Goal: Information Seeking & Learning: Learn about a topic

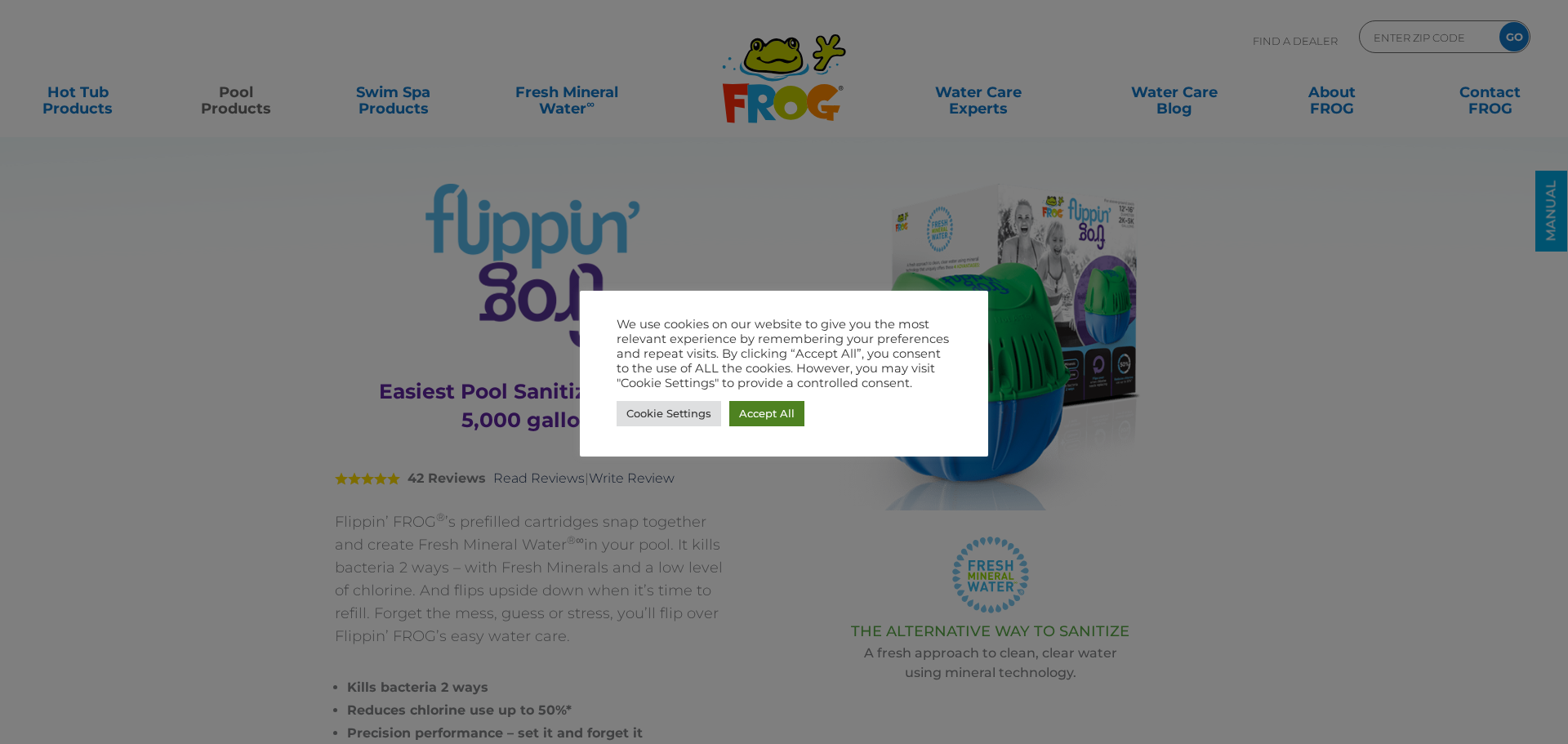
click at [760, 411] on link "Accept All" at bounding box center [767, 413] width 76 height 25
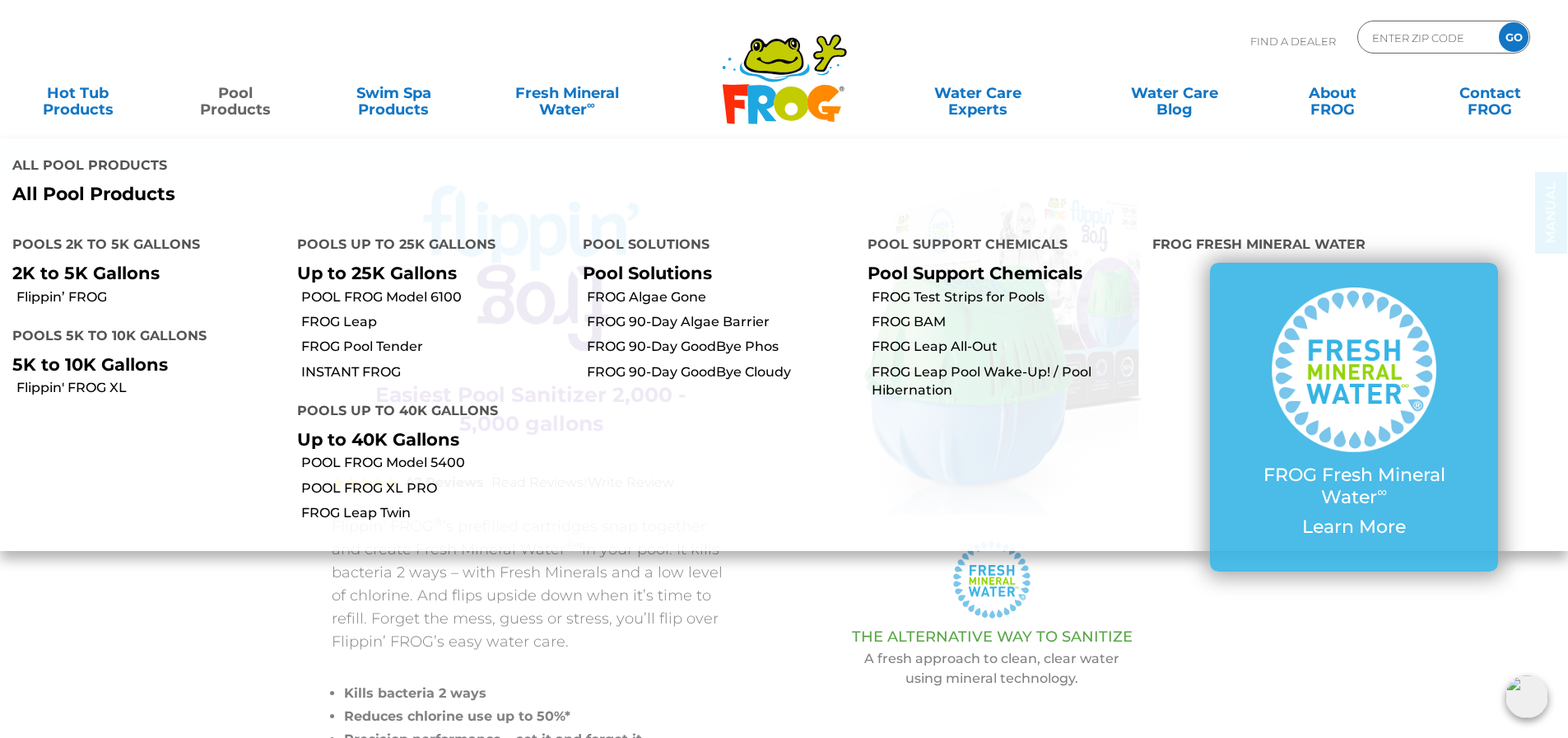
click at [229, 108] on link "Pool Products" at bounding box center [236, 92] width 123 height 33
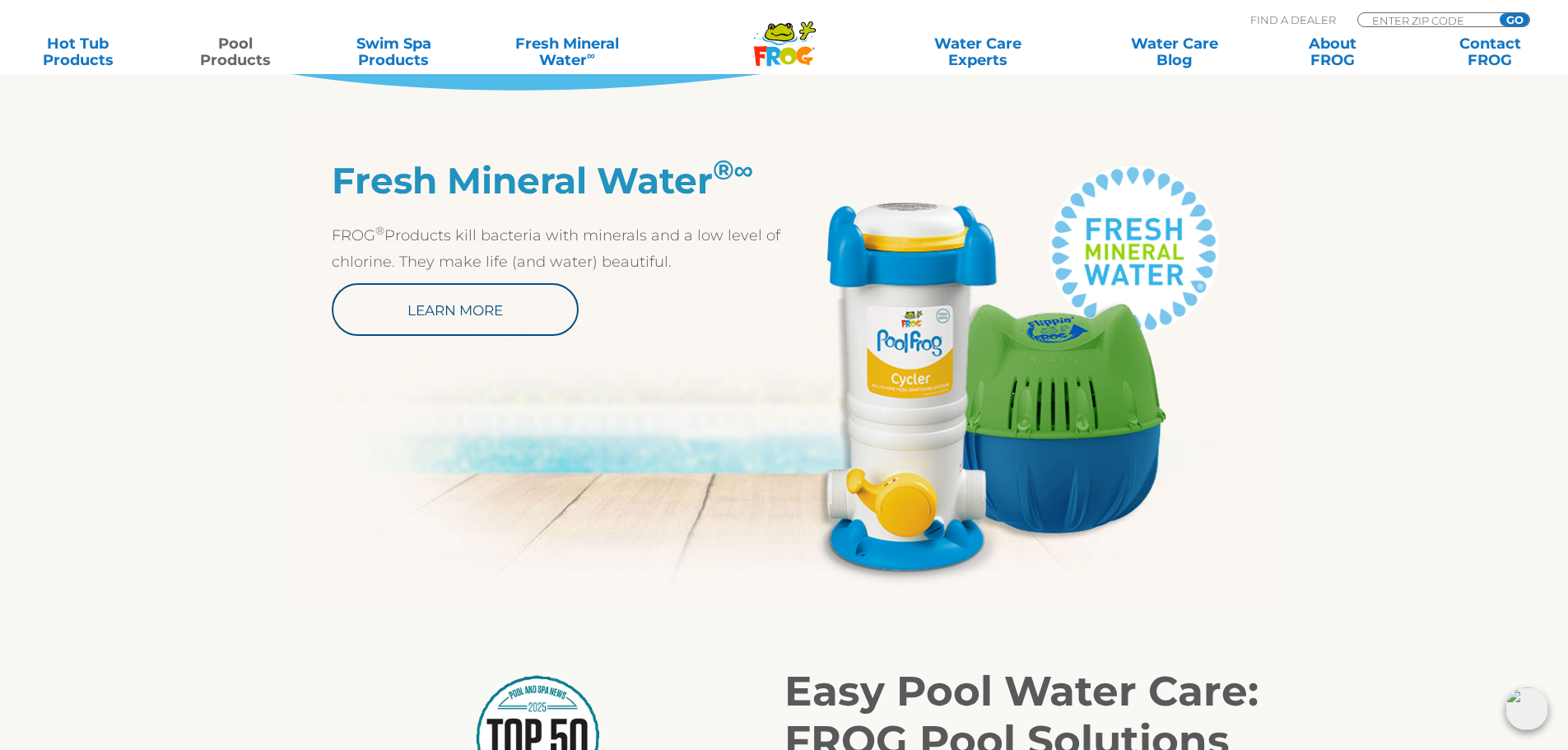
scroll to position [822, 0]
click at [942, 314] on img at bounding box center [1010, 371] width 452 height 427
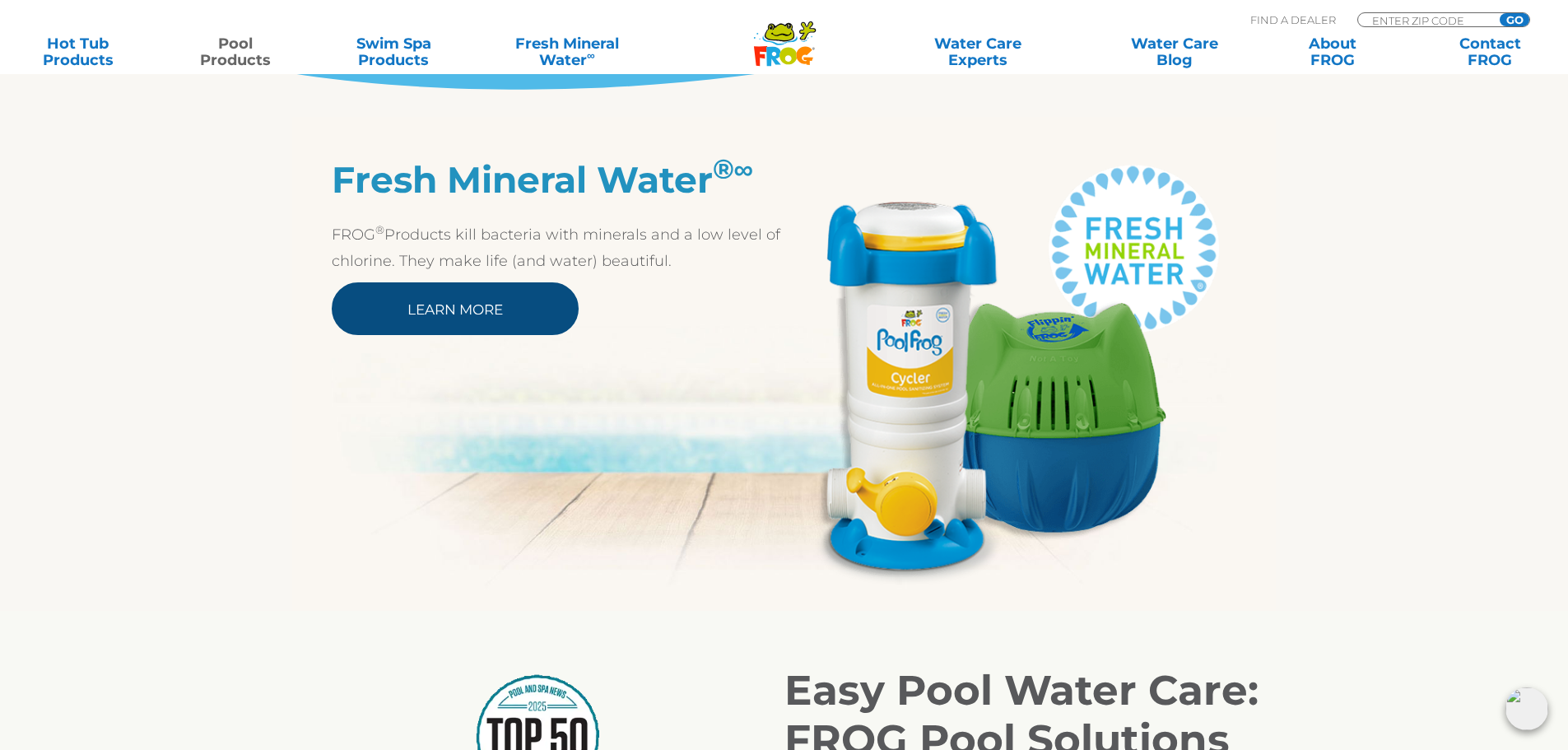
click at [509, 314] on link "Learn More" at bounding box center [455, 309] width 247 height 53
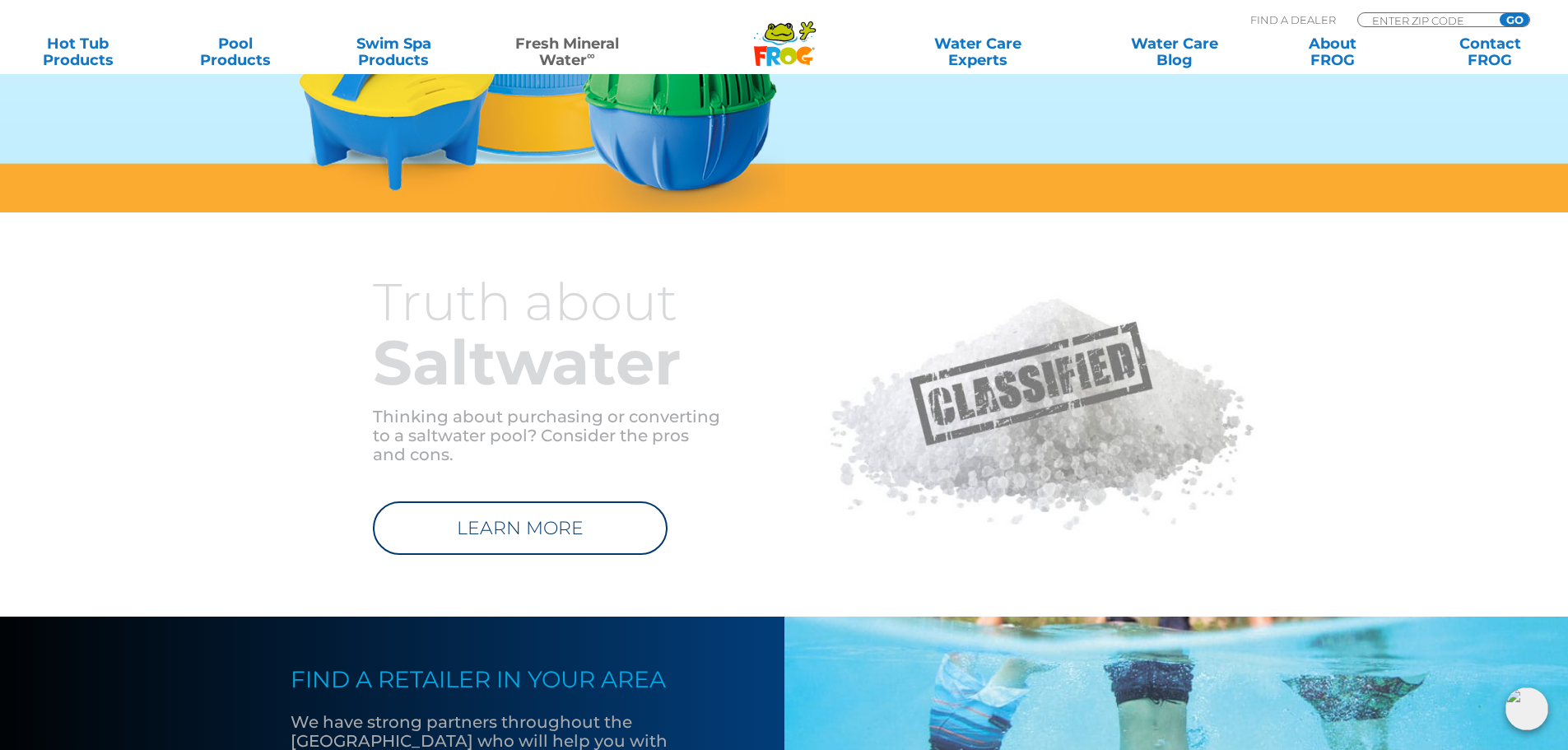
scroll to position [1563, 0]
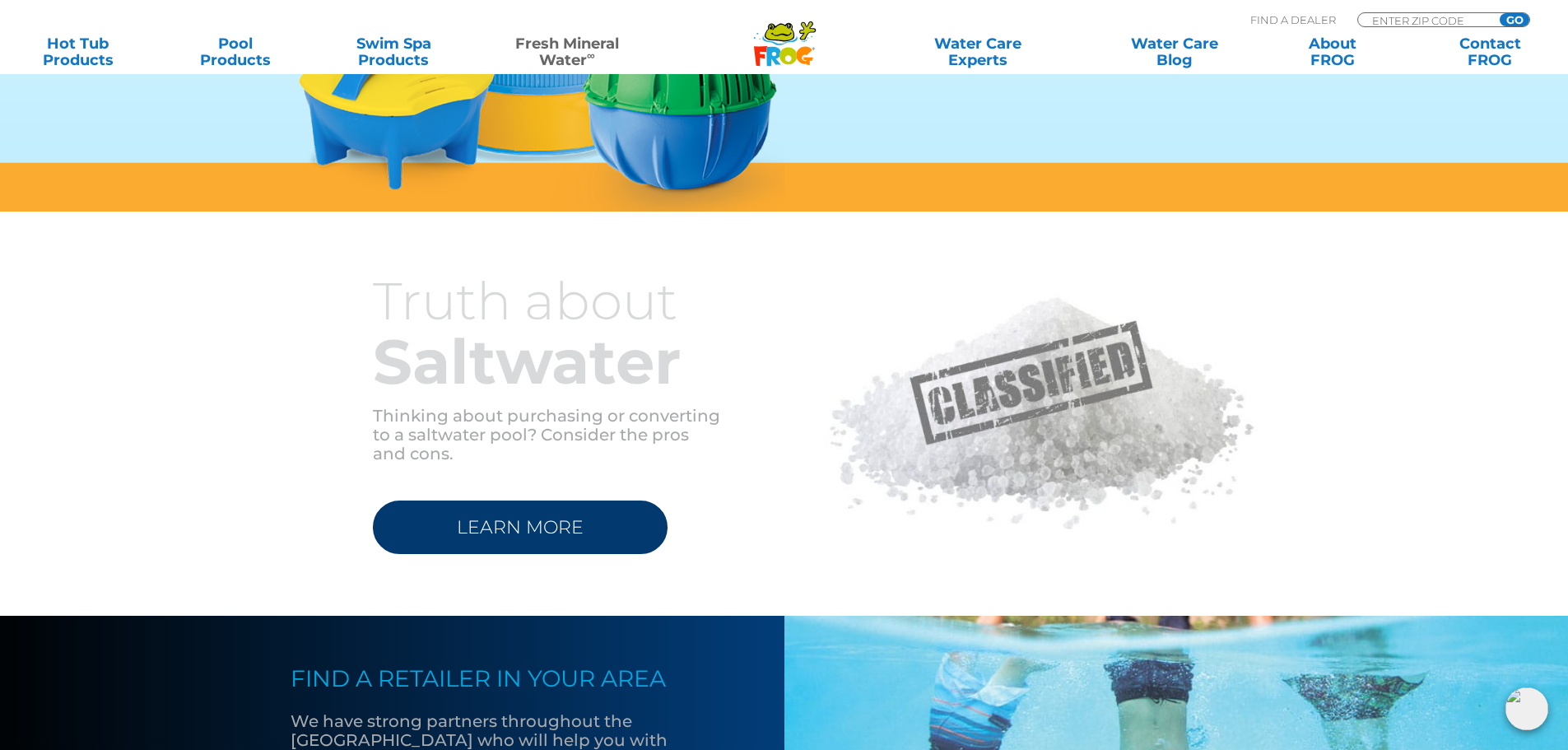
click at [507, 521] on link "LEARN MORE" at bounding box center [519, 528] width 294 height 54
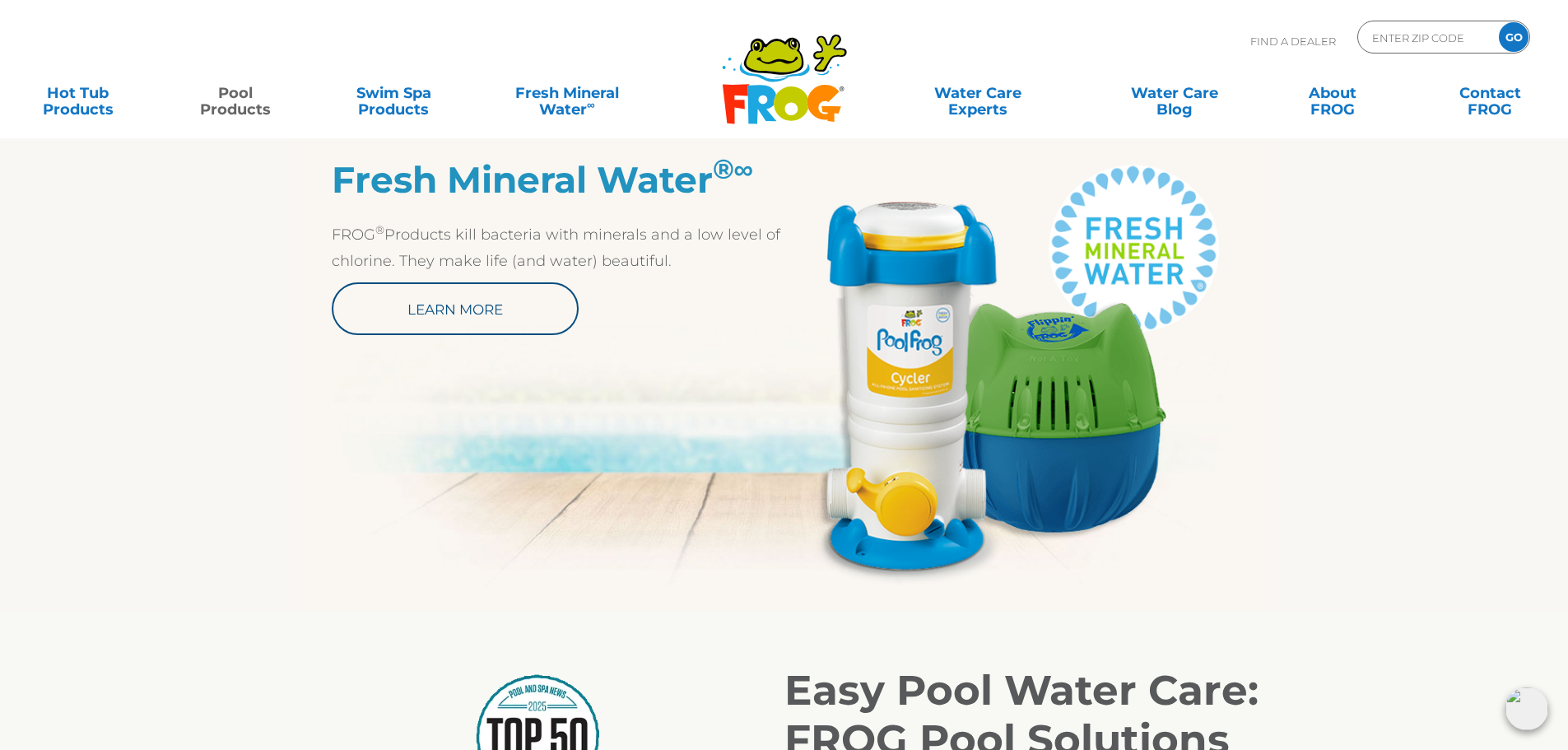
click at [900, 428] on img at bounding box center [1010, 371] width 452 height 427
click at [239, 105] on link "Pool Products" at bounding box center [236, 92] width 123 height 33
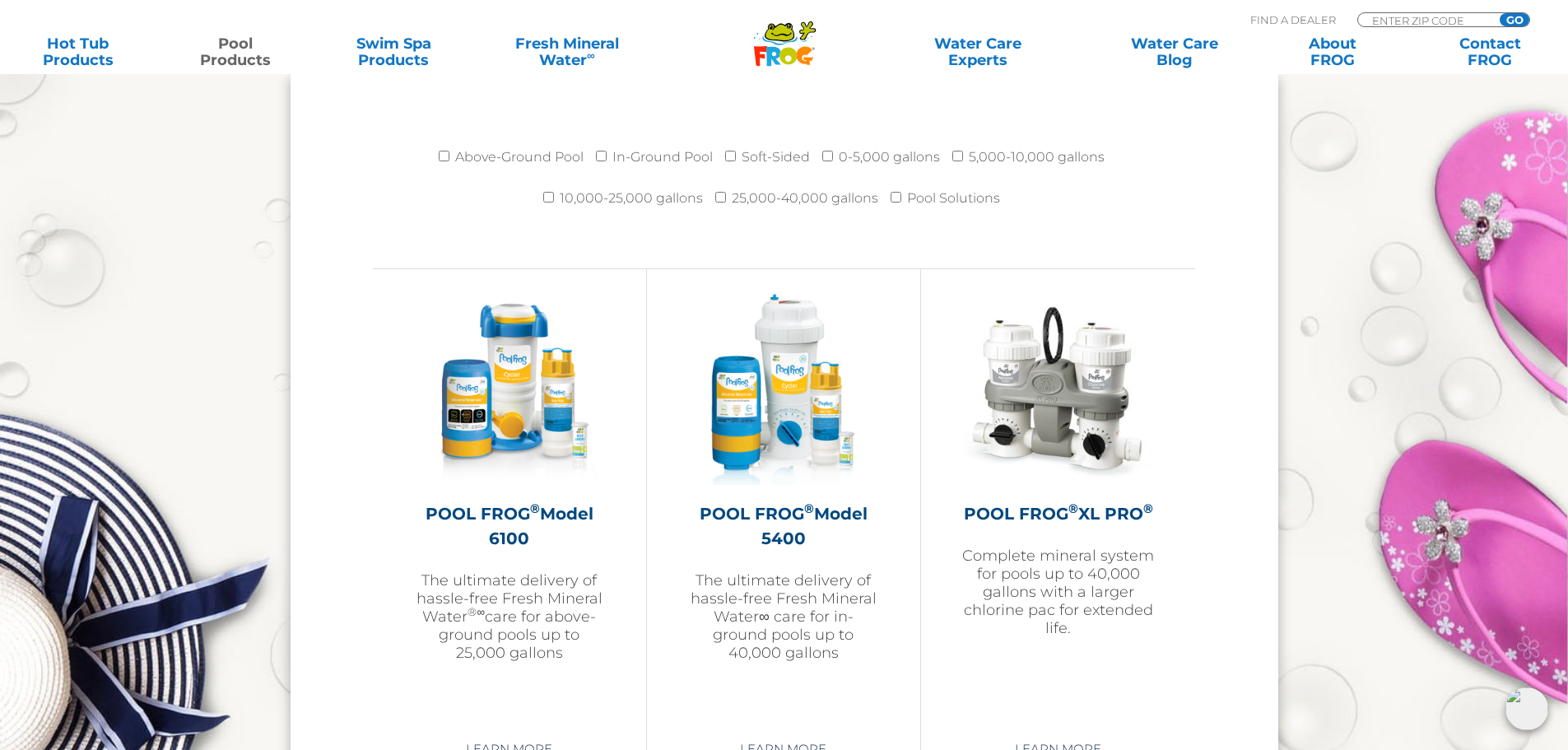
scroll to position [2222, 0]
click at [446, 156] on input "Above-Ground Pool" at bounding box center [444, 155] width 11 height 11
checkbox input "true"
click at [959, 155] on input "5,000-10,000 gallons" at bounding box center [958, 155] width 11 height 11
checkbox input "true"
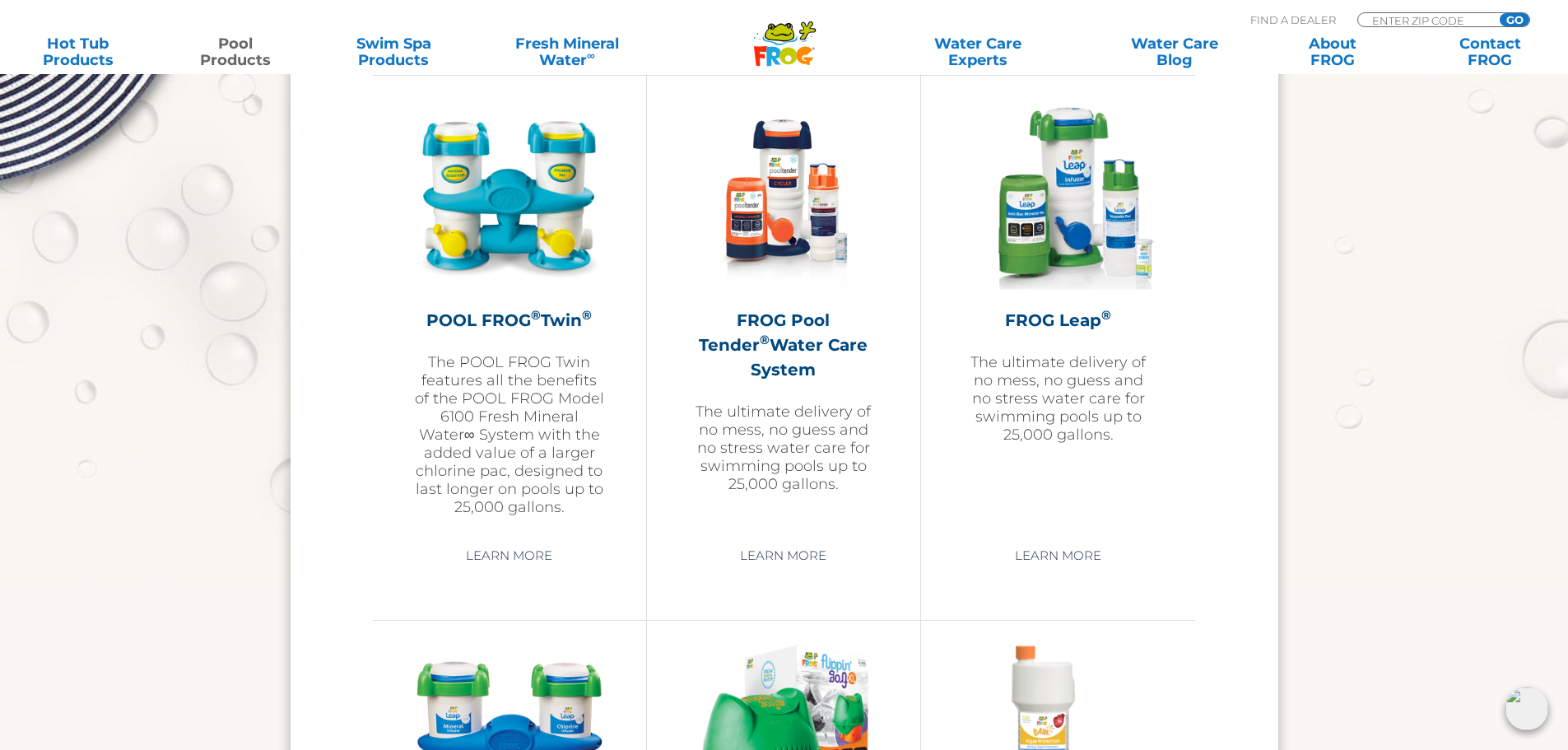
scroll to position [2961, 0]
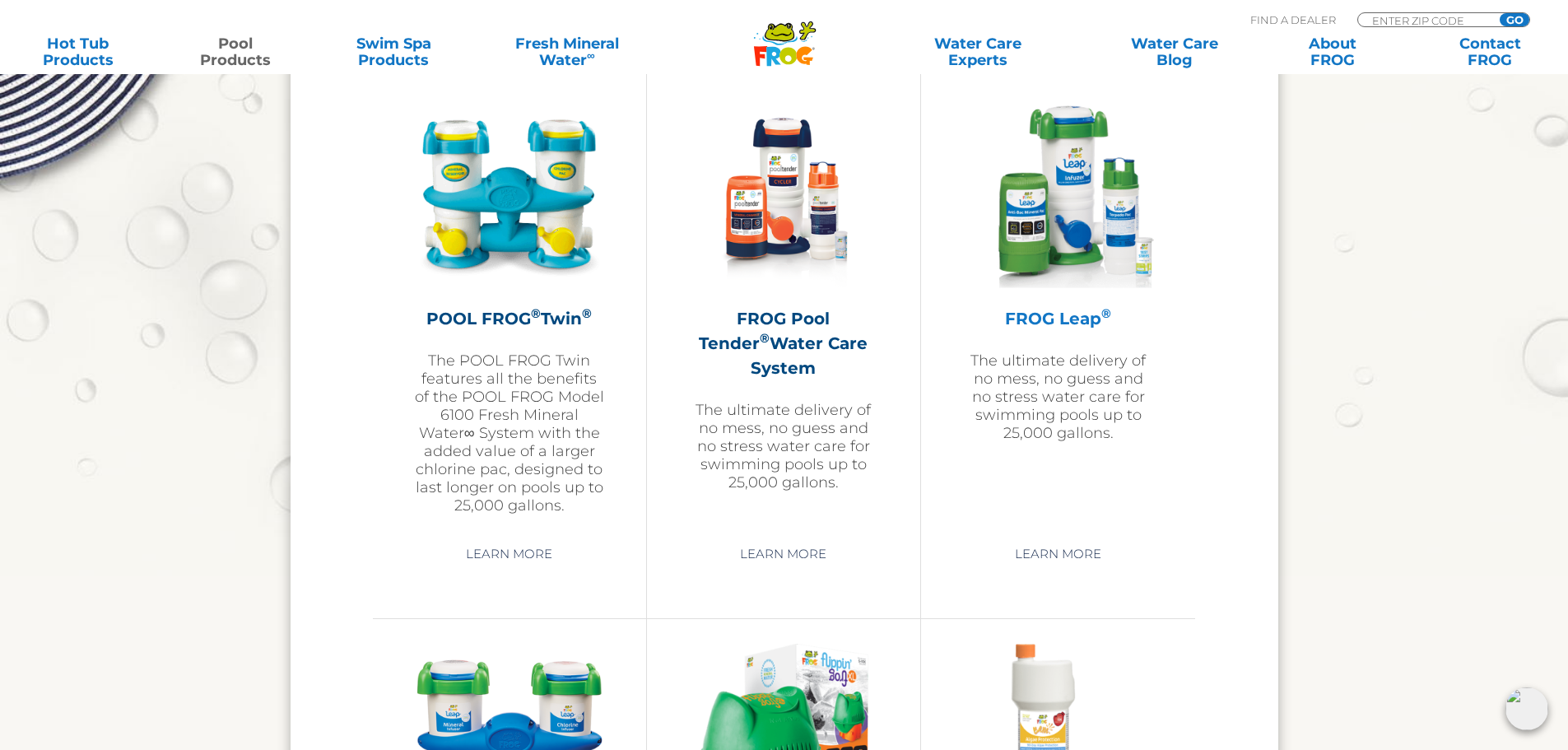
click at [1048, 215] on img at bounding box center [1059, 194] width 191 height 191
